Goal: Information Seeking & Learning: Learn about a topic

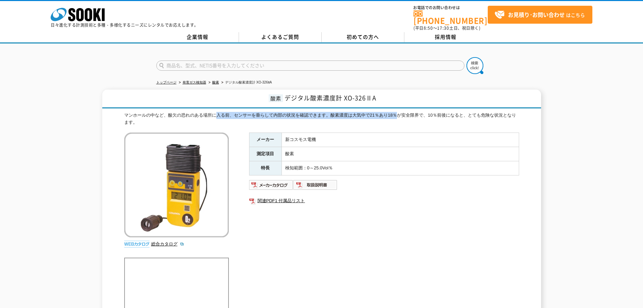
drag, startPoint x: 217, startPoint y: 112, endPoint x: 397, endPoint y: 113, distance: 180.0
click at [397, 113] on div "マンホールの中など、酸欠の恐れのある場所に入る前、センサーを垂らして内部の状況を確認できます。酸素濃度は大気中で21％あり18％が安全限界で、10％前後になる…" at bounding box center [321, 119] width 395 height 14
click at [398, 114] on div "マンホールの中など、酸欠の恐れのある場所に入る前、センサーを垂らして内部の状況を確認できます。酸素濃度は大気中で21％あり18％が安全限界で、10％前後になる…" at bounding box center [321, 119] width 395 height 14
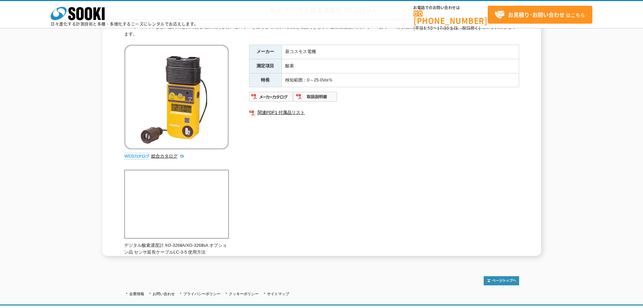
scroll to position [68, 0]
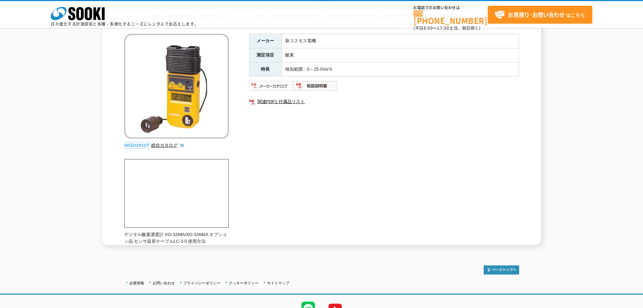
click at [269, 88] on img at bounding box center [271, 85] width 44 height 11
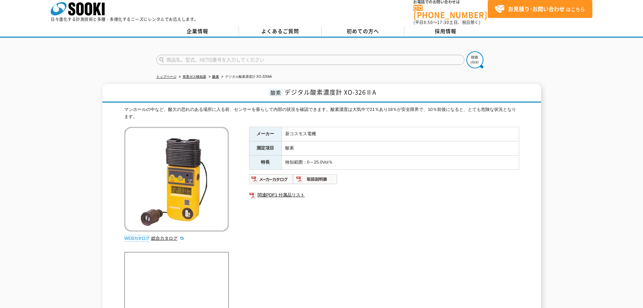
scroll to position [0, 0]
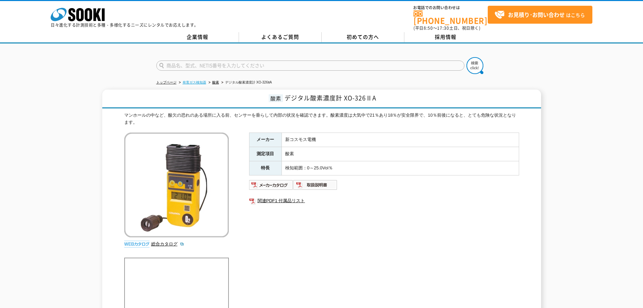
click at [201, 80] on link "有害ガス検知器" at bounding box center [195, 82] width 24 height 4
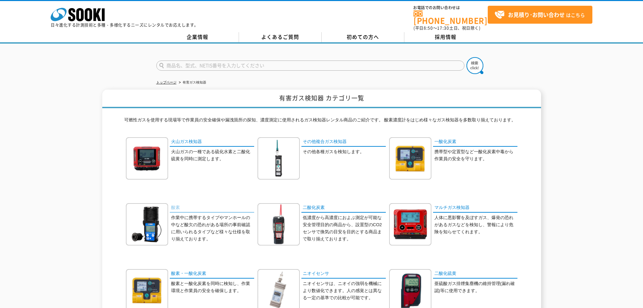
click at [177, 203] on link "酸素" at bounding box center [212, 208] width 84 height 10
click at [367, 165] on div "その他複合ガス検知器 その他各種ガスを検知します。" at bounding box center [322, 163] width 128 height 52
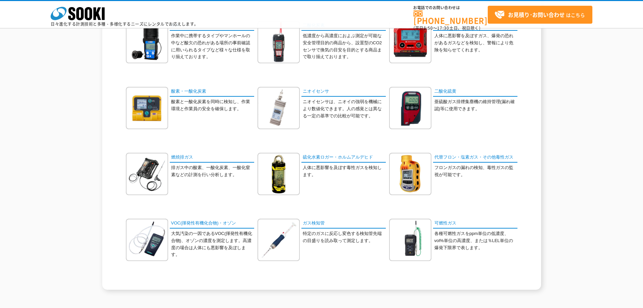
scroll to position [169, 0]
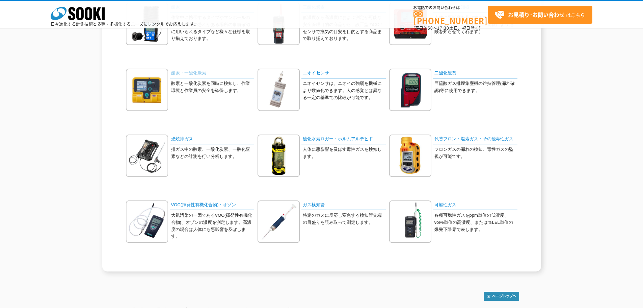
click at [189, 72] on link "酸素・一酸化炭素" at bounding box center [212, 74] width 84 height 10
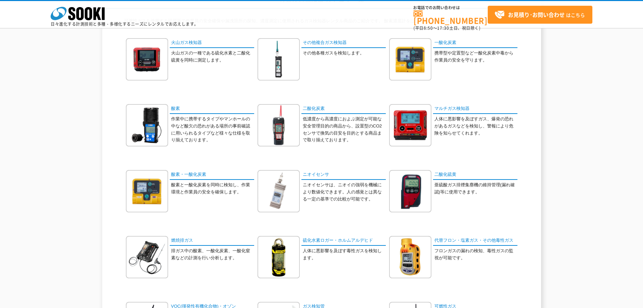
scroll to position [34, 0]
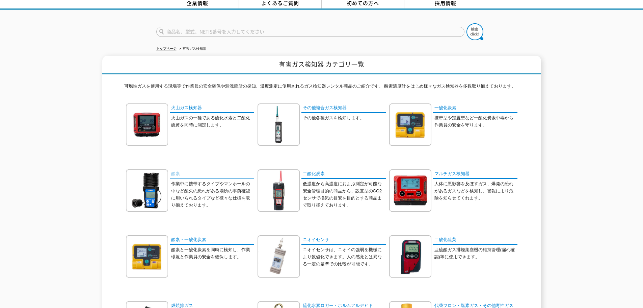
click at [174, 170] on link "酸素" at bounding box center [212, 174] width 84 height 10
click at [446, 103] on link "一酸化炭素" at bounding box center [475, 108] width 84 height 10
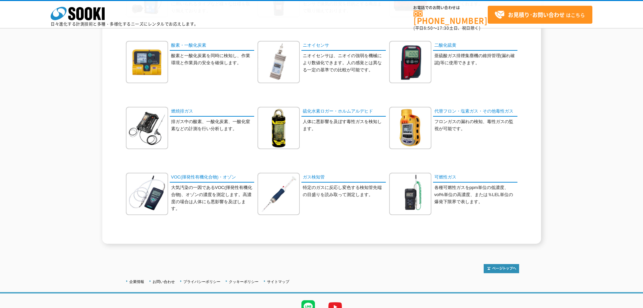
scroll to position [203, 0]
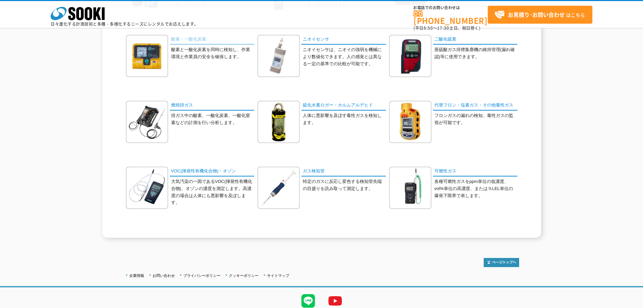
click at [184, 41] on link "酸素・一酸化炭素" at bounding box center [212, 40] width 84 height 10
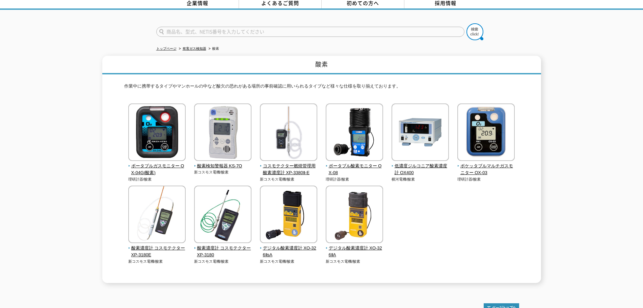
scroll to position [74, 0]
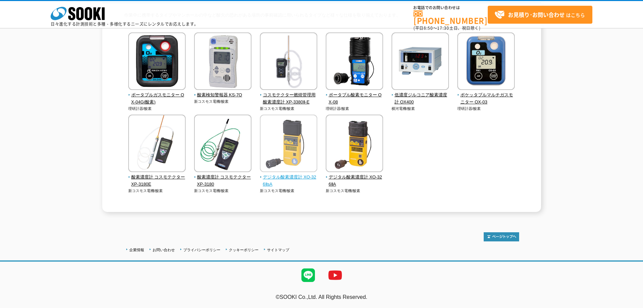
click at [288, 162] on img at bounding box center [288, 143] width 57 height 59
click at [414, 193] on div "ポータブルガスモニター OX-04G(酸素) 理研計器/酸素 新コスモス電機/酸素" at bounding box center [321, 119] width 395 height 174
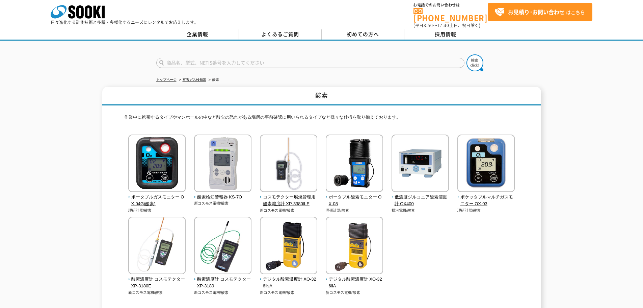
scroll to position [0, 0]
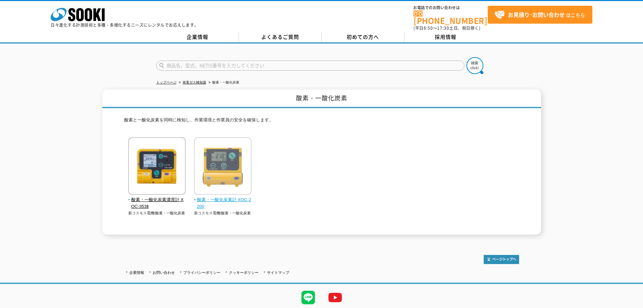
click at [230, 196] on span "酸素・一酸化炭素計 XOC-2200" at bounding box center [223, 203] width 58 height 14
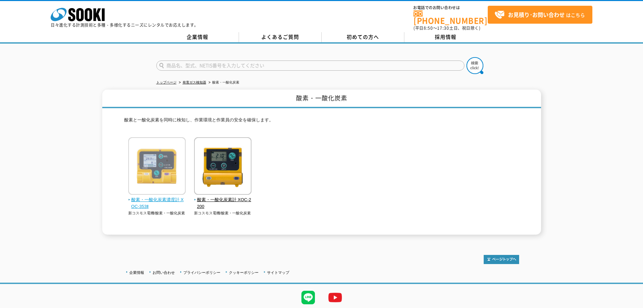
click at [168, 196] on span "酸素・一酸化炭素濃度計 XOC-353Ⅱ" at bounding box center [157, 203] width 58 height 14
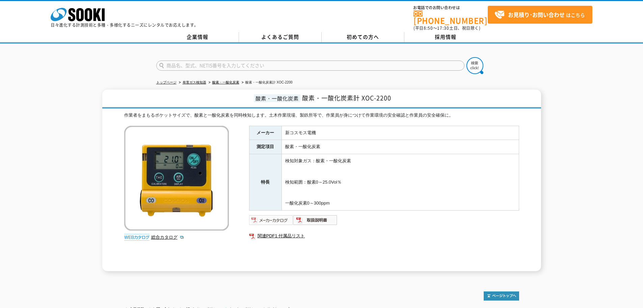
click at [266, 214] on img at bounding box center [271, 219] width 44 height 11
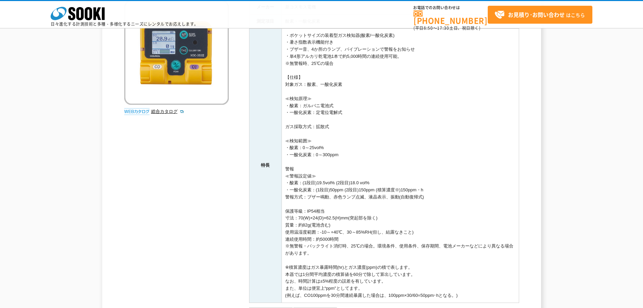
scroll to position [235, 0]
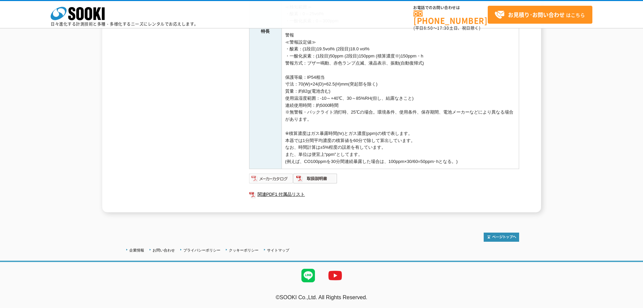
click at [272, 174] on img at bounding box center [271, 178] width 44 height 11
